Goal: Task Accomplishment & Management: Manage account settings

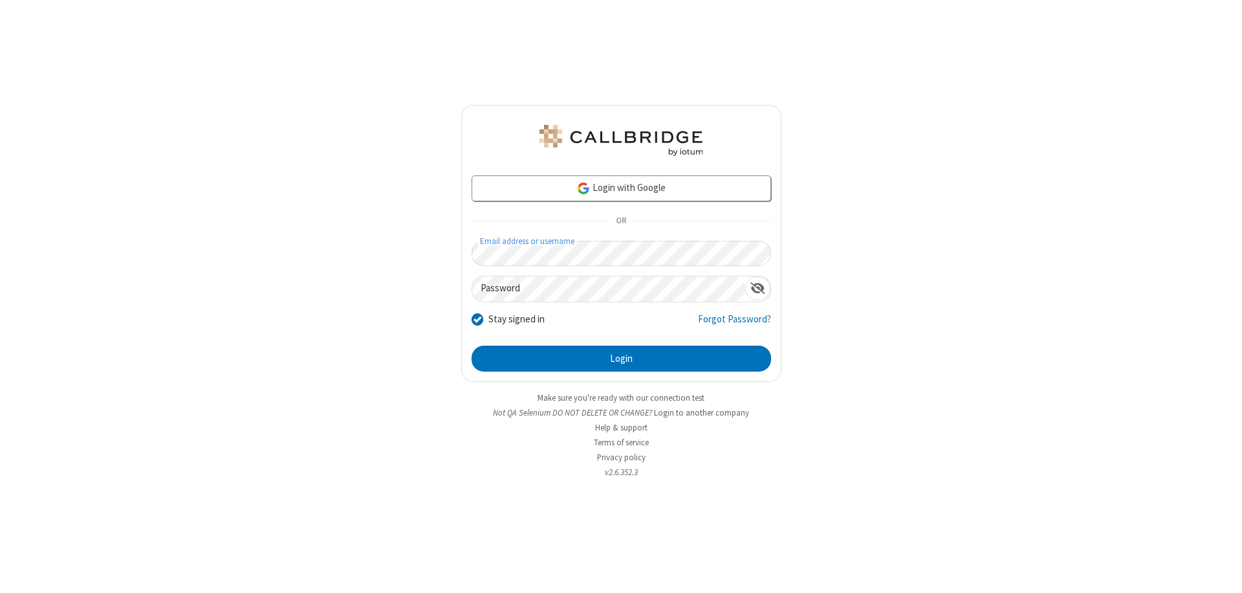
click at [477, 318] on input "Stay signed in" at bounding box center [478, 319] width 12 height 14
checkbox input "false"
click at [621, 358] on button "Login" at bounding box center [621, 358] width 299 height 26
